Goal: Information Seeking & Learning: Find specific fact

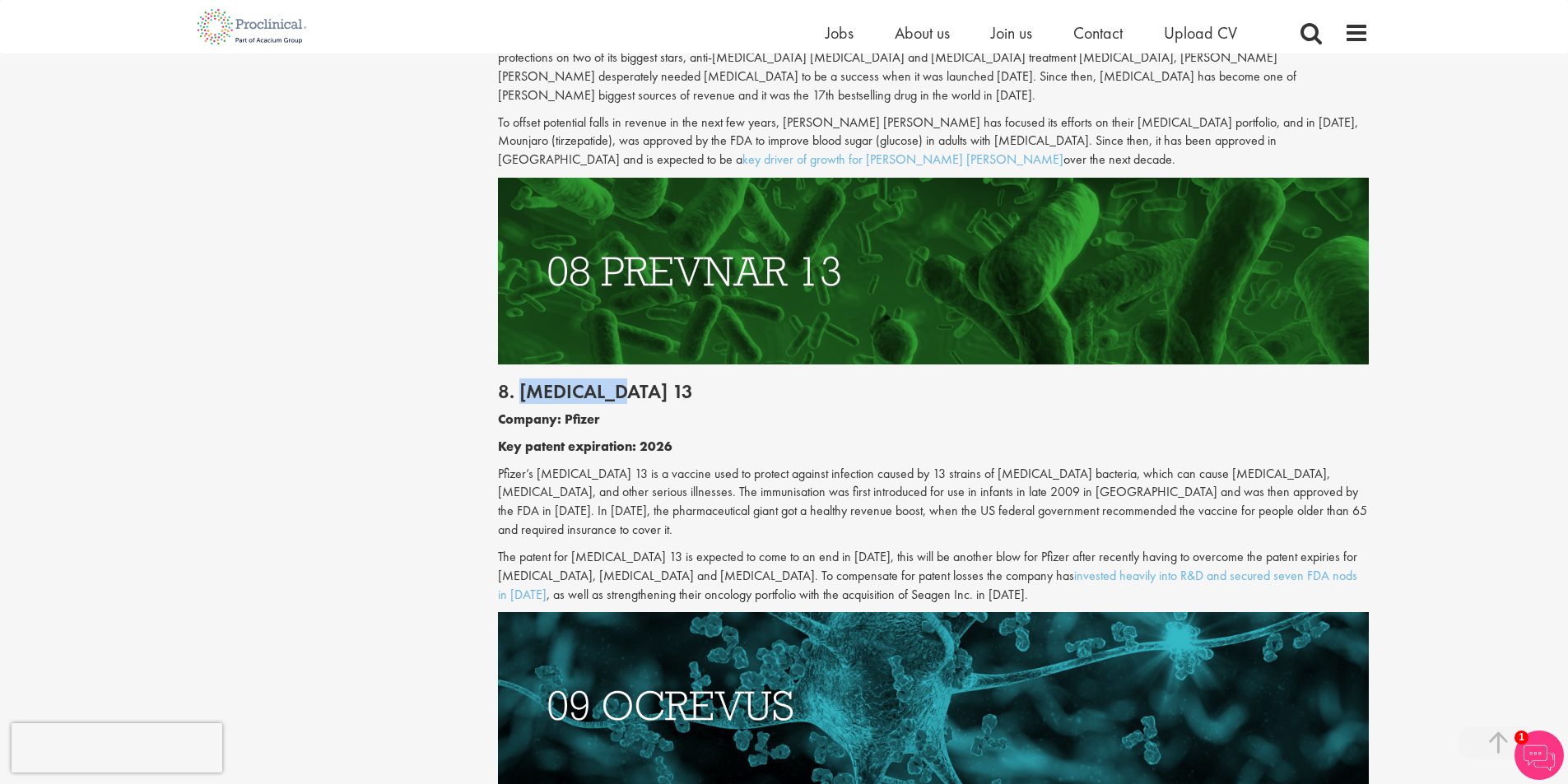
scroll to position [4607, 0]
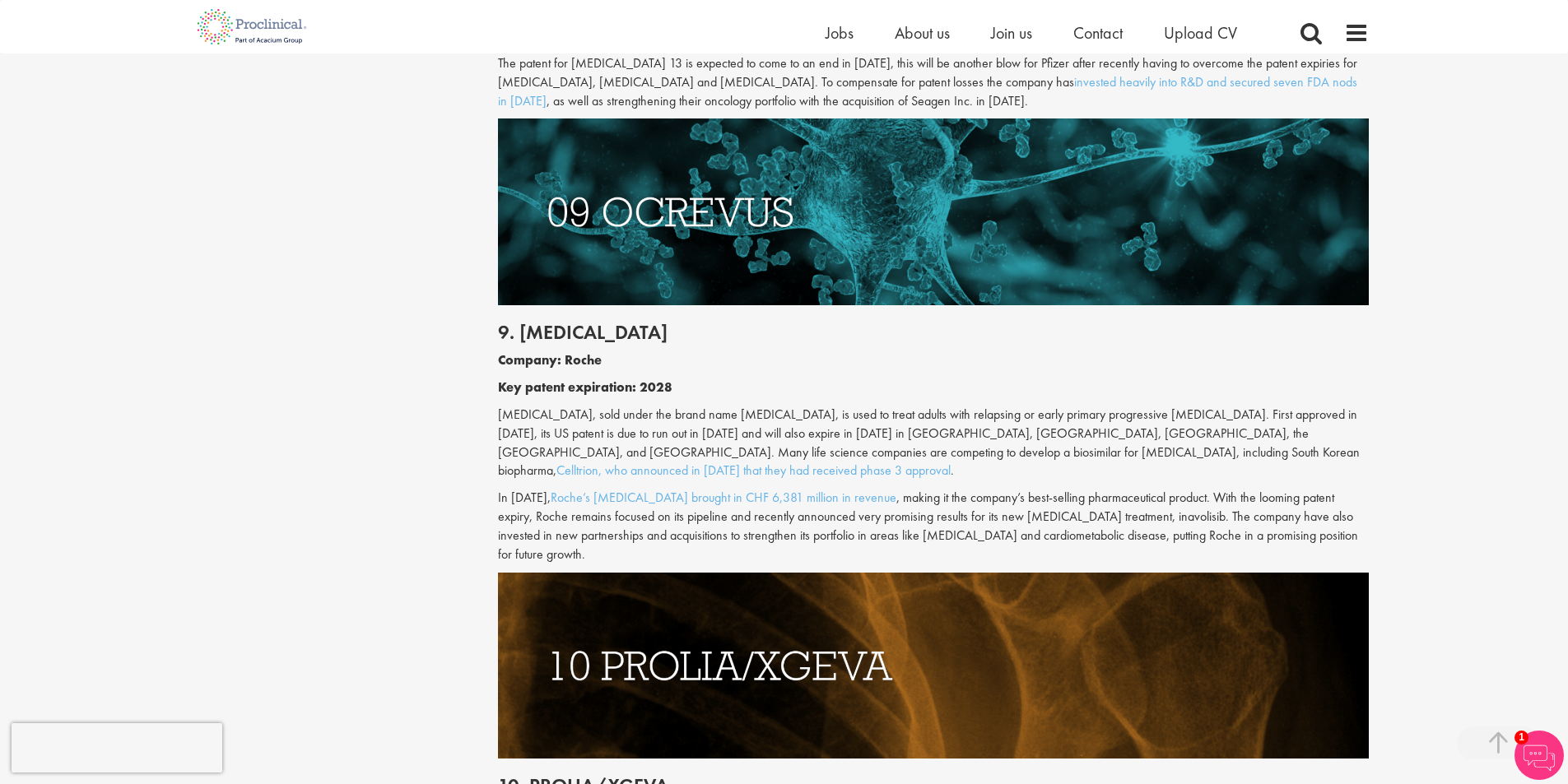
click at [533, 405] on p "[MEDICAL_DATA], sold under the brand name [MEDICAL_DATA], is used to treat adul…" at bounding box center [933, 443] width 871 height 75
copy p "[MEDICAL_DATA]"
click at [570, 322] on h2 "9. [MEDICAL_DATA]" at bounding box center [933, 332] width 871 height 22
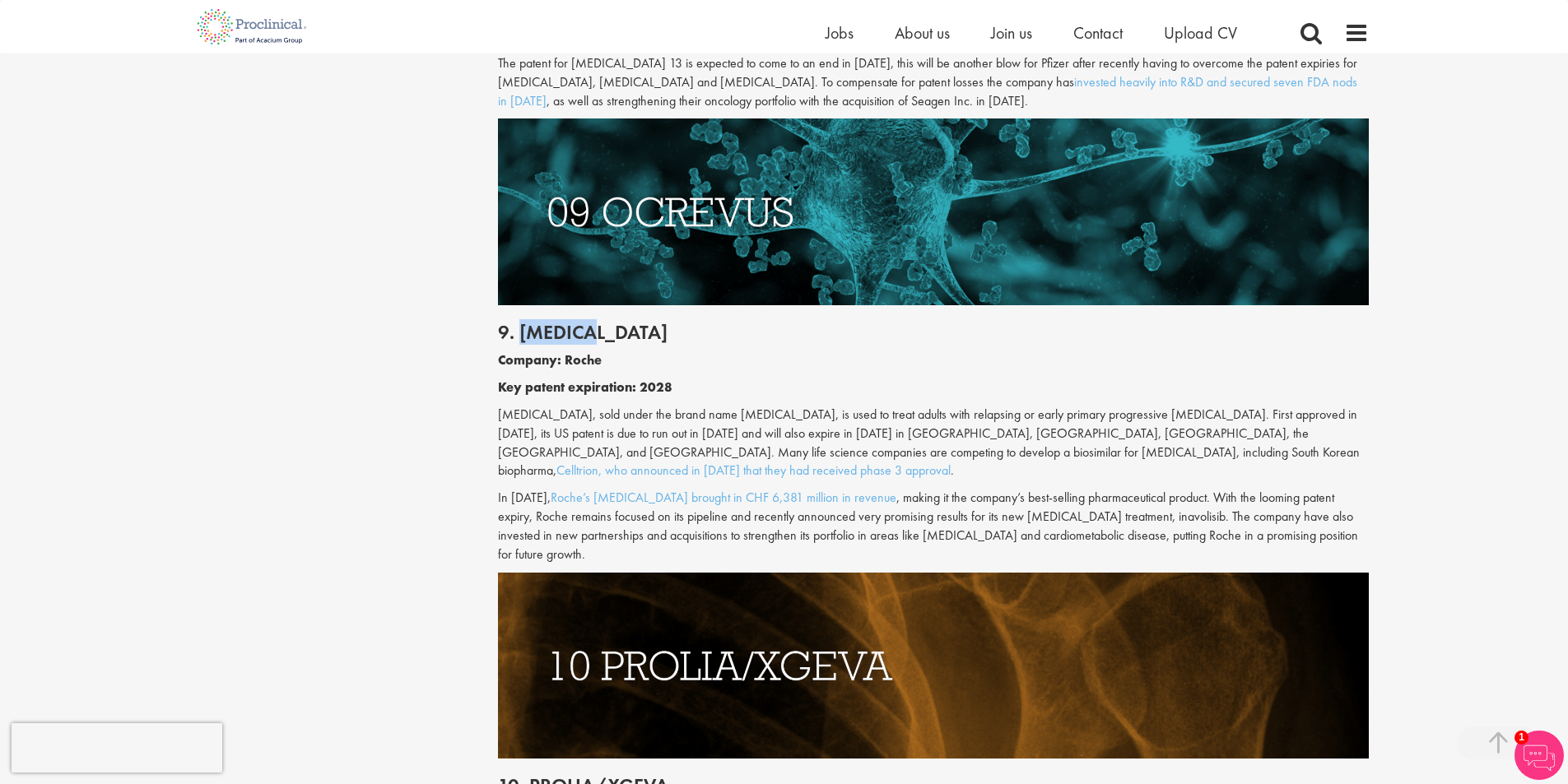
copy h2 "[MEDICAL_DATA]"
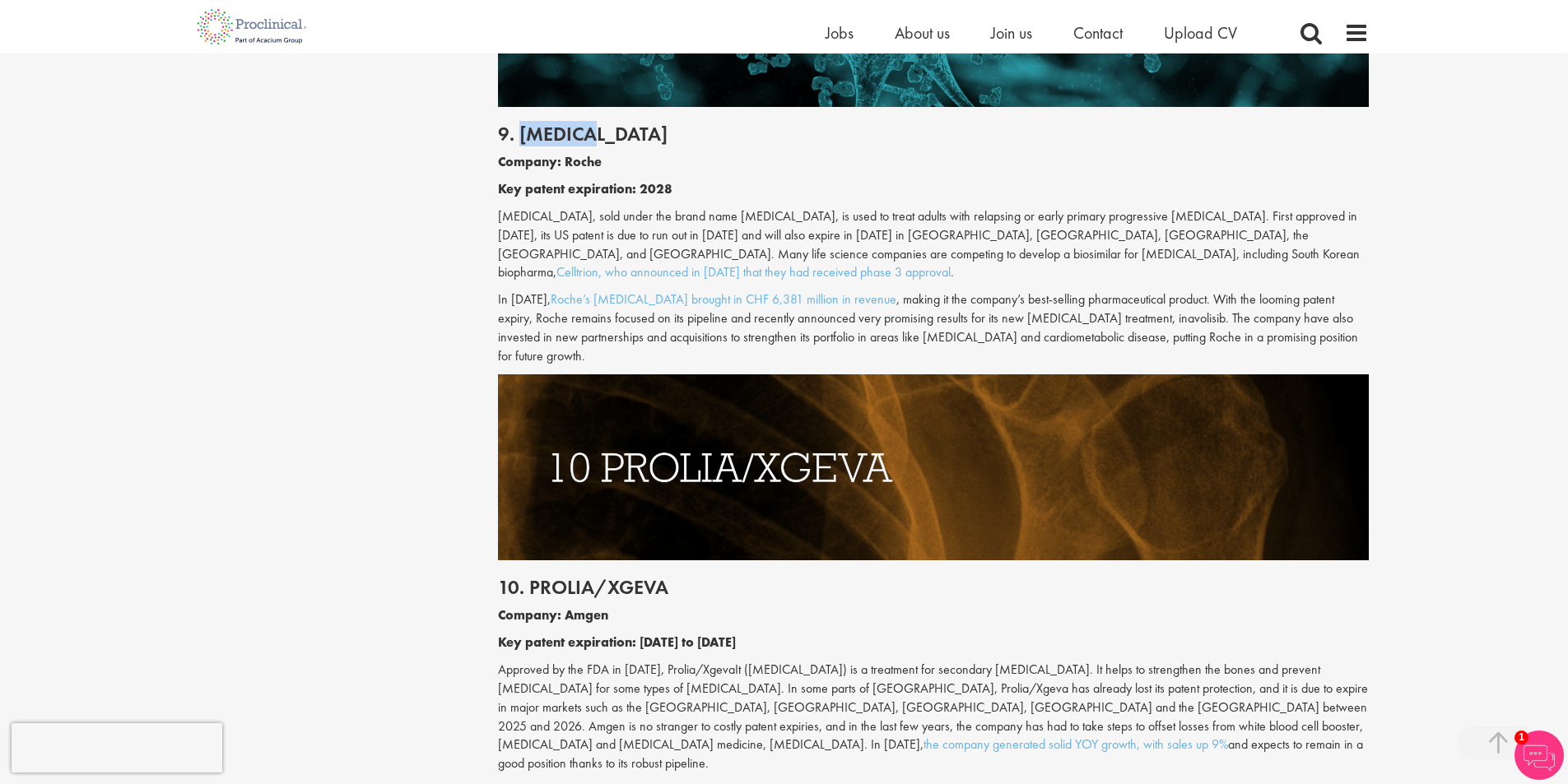
scroll to position [4936, 0]
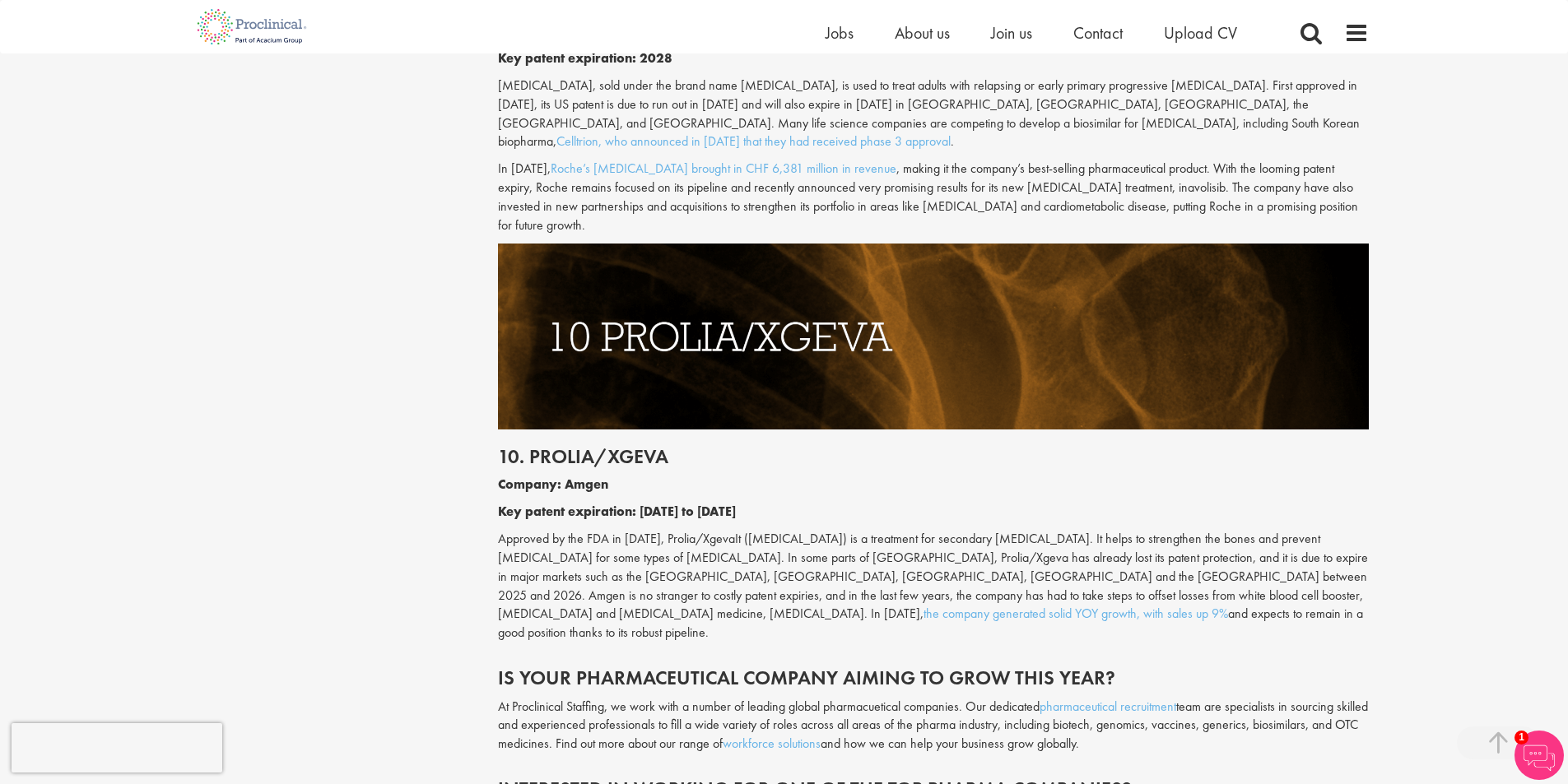
click at [775, 530] on p "Approved by the FDA in [DATE], Prolia/XgevaIt ([MEDICAL_DATA]) is a treatment f…" at bounding box center [933, 586] width 871 height 113
copy p "[MEDICAL_DATA]"
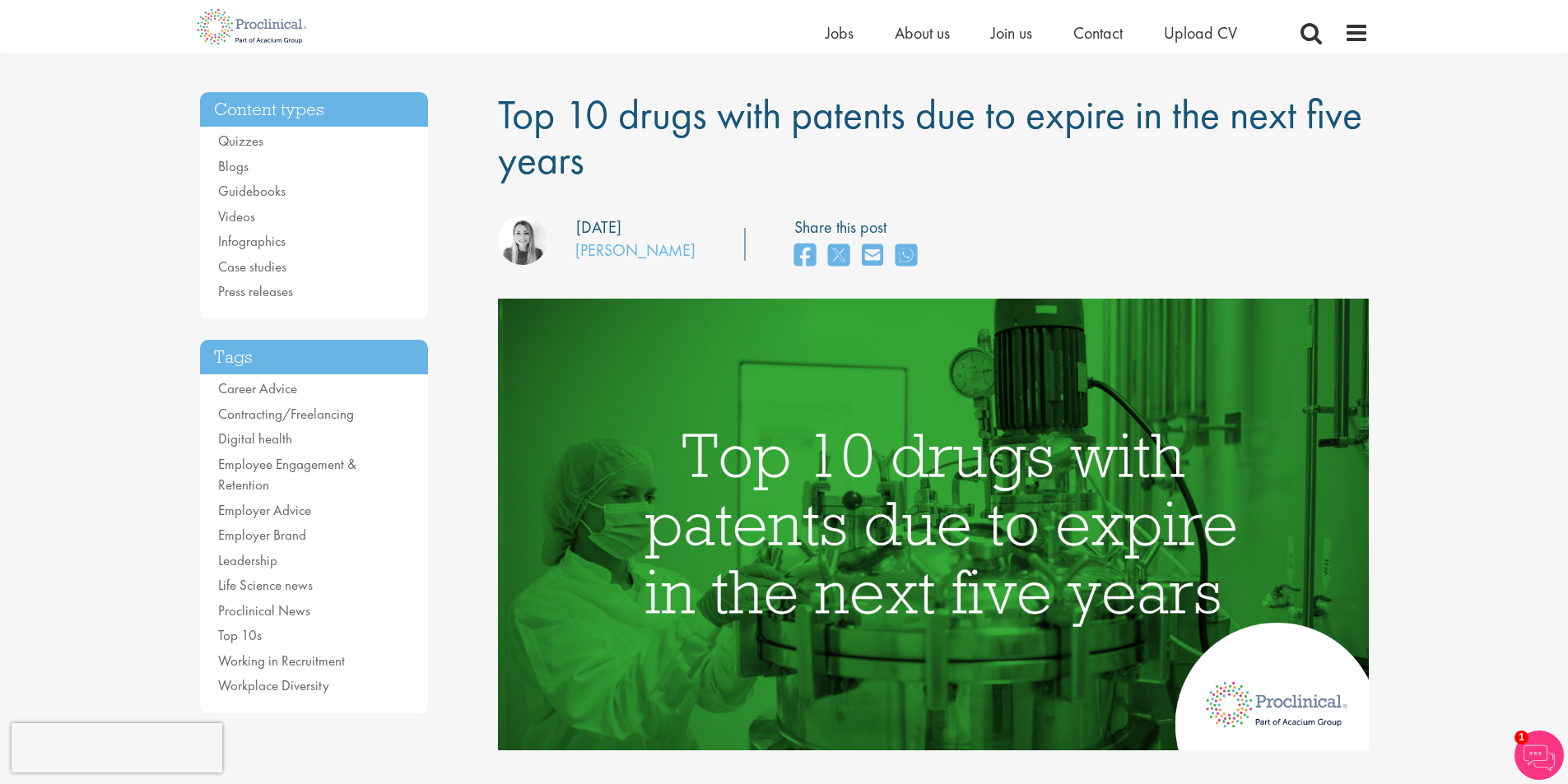
scroll to position [0, 0]
